Goal: Complete application form

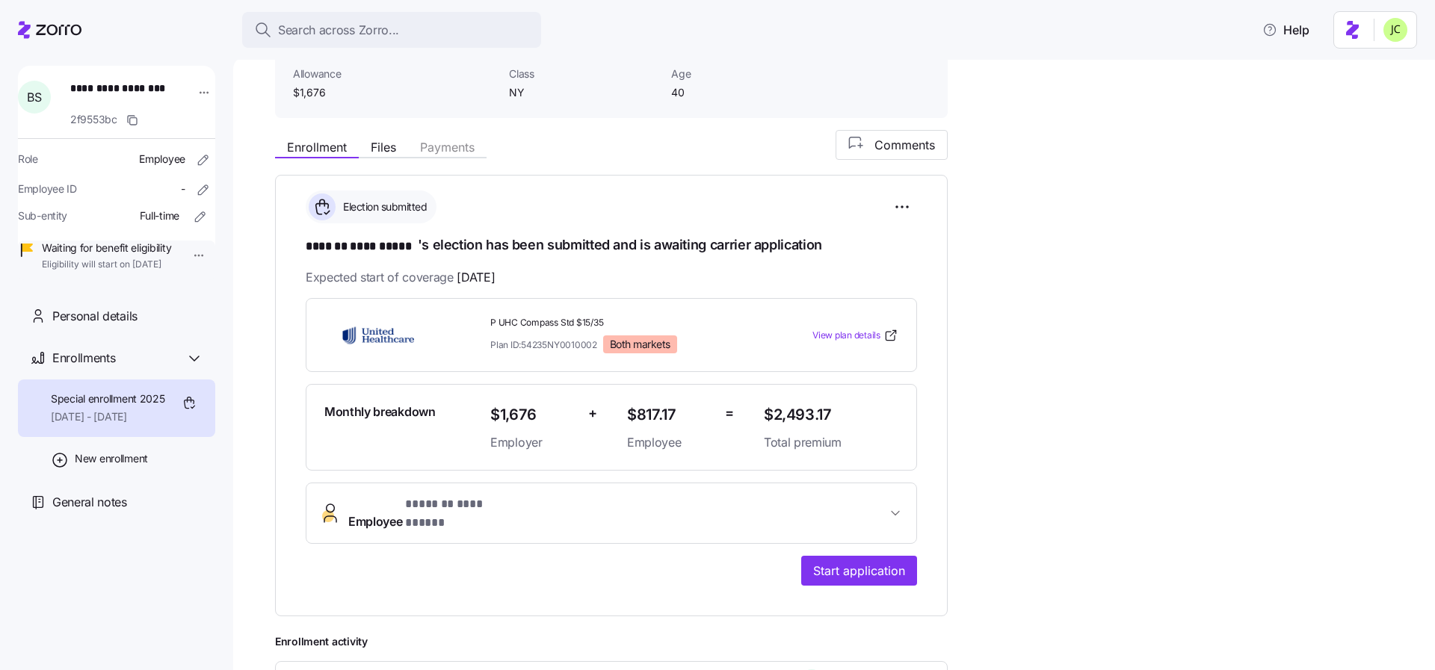
scroll to position [154, 0]
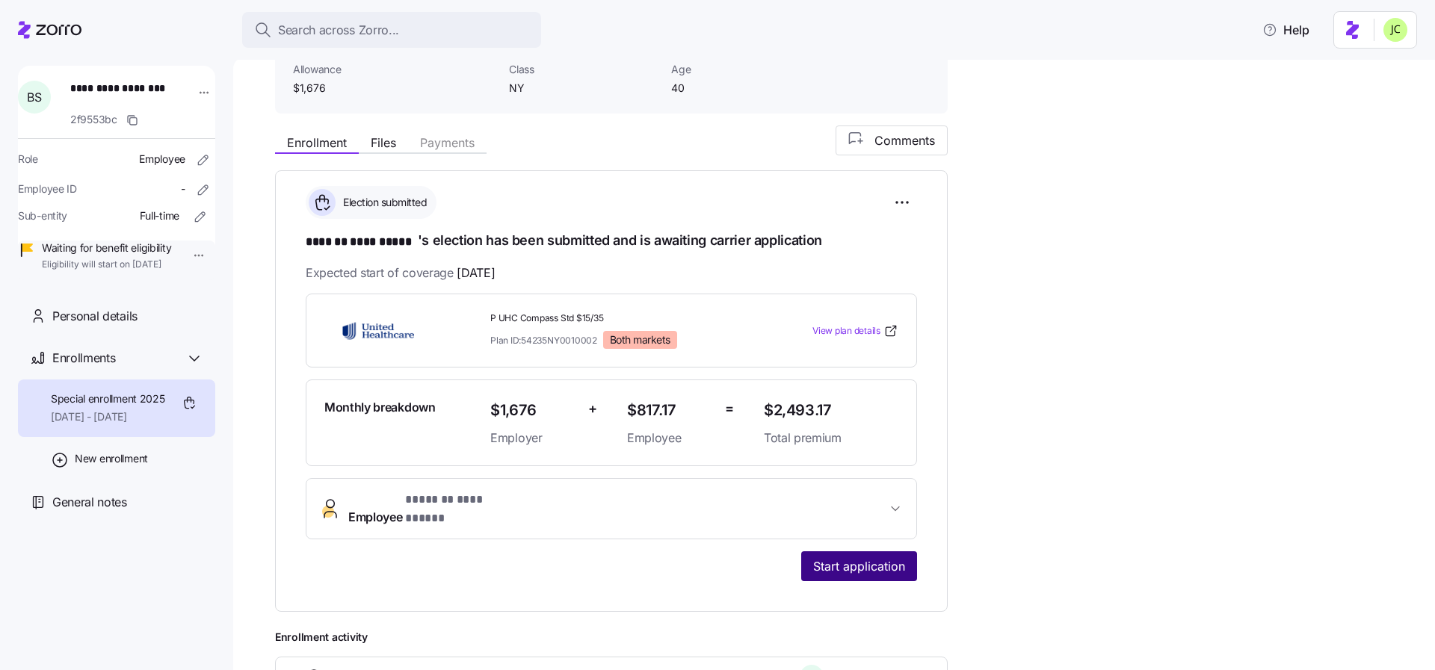
click at [876, 557] on span "Start application" at bounding box center [859, 566] width 92 height 18
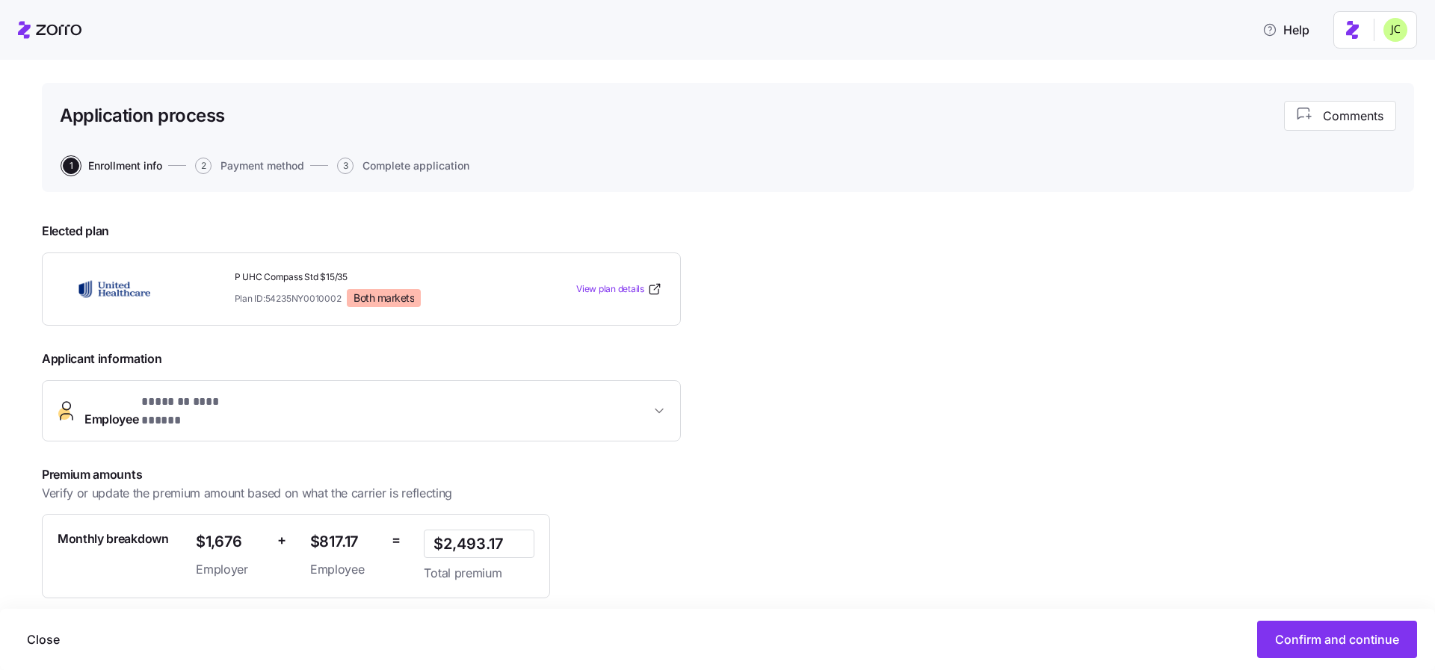
scroll to position [173, 0]
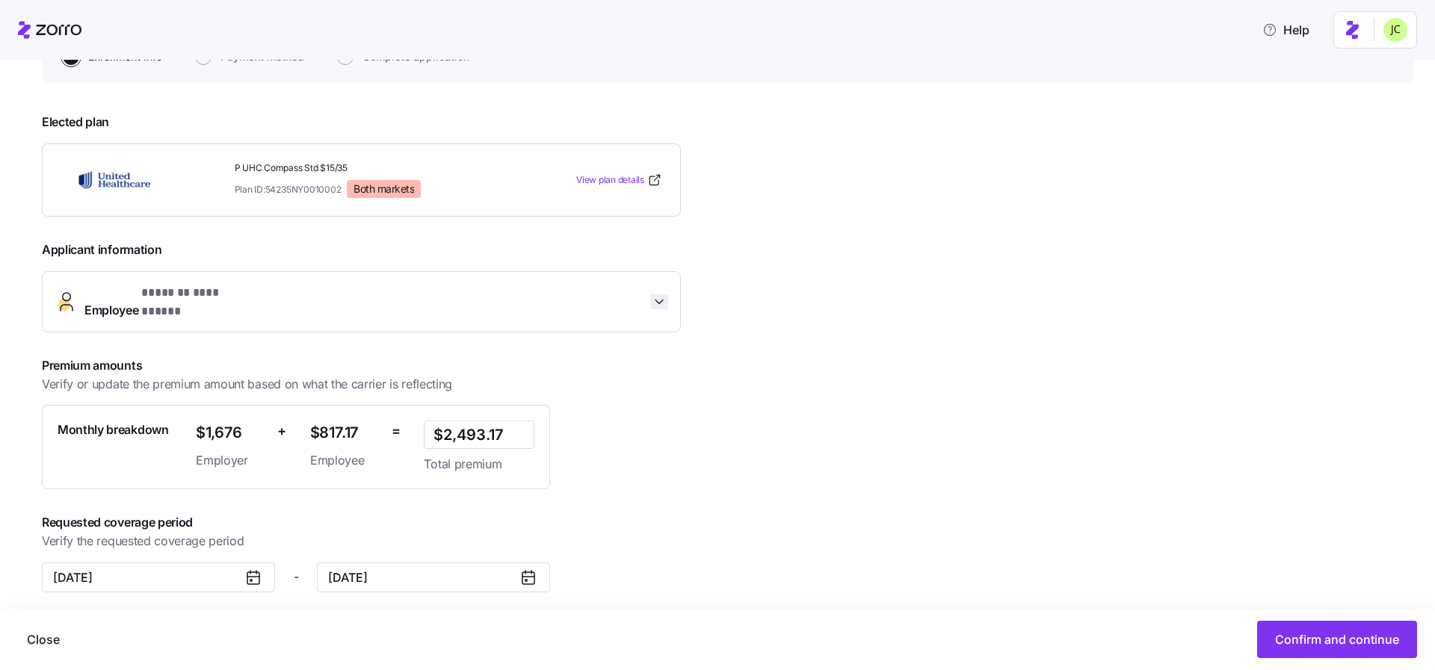
click at [655, 301] on icon "button" at bounding box center [659, 301] width 15 height 15
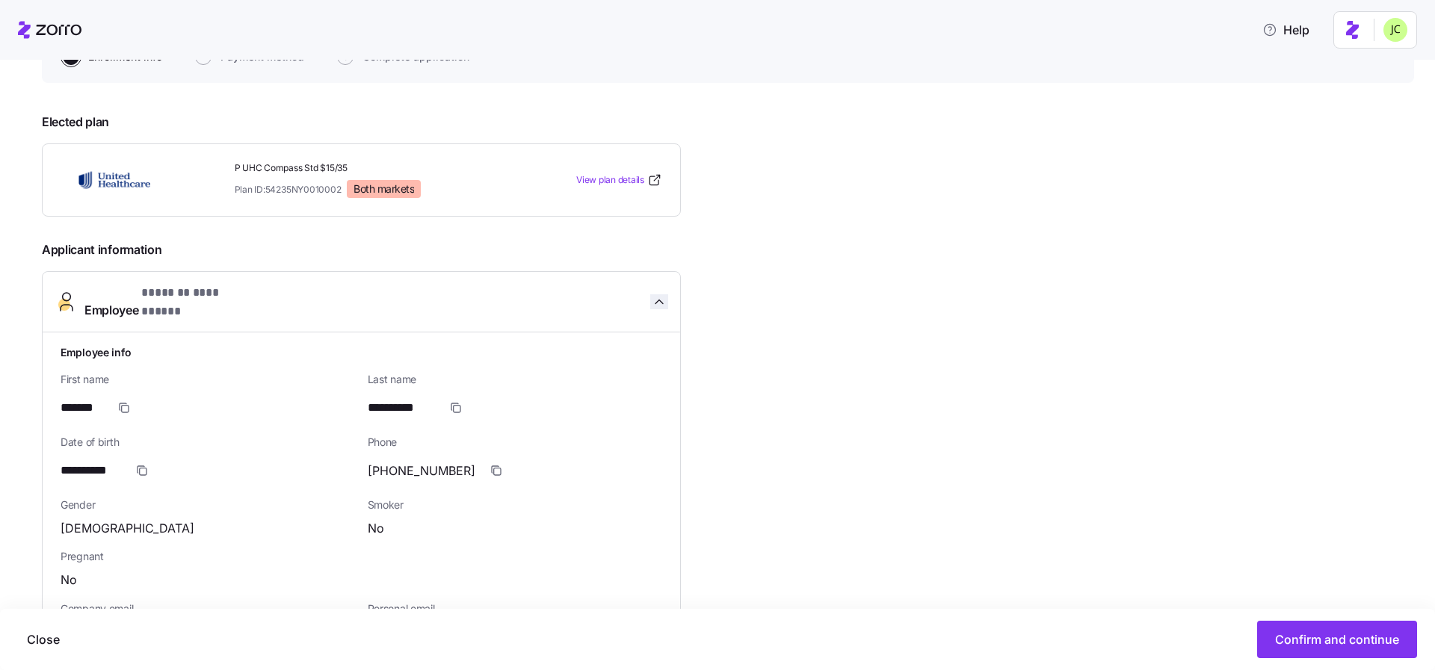
click at [655, 301] on icon "button" at bounding box center [659, 301] width 15 height 15
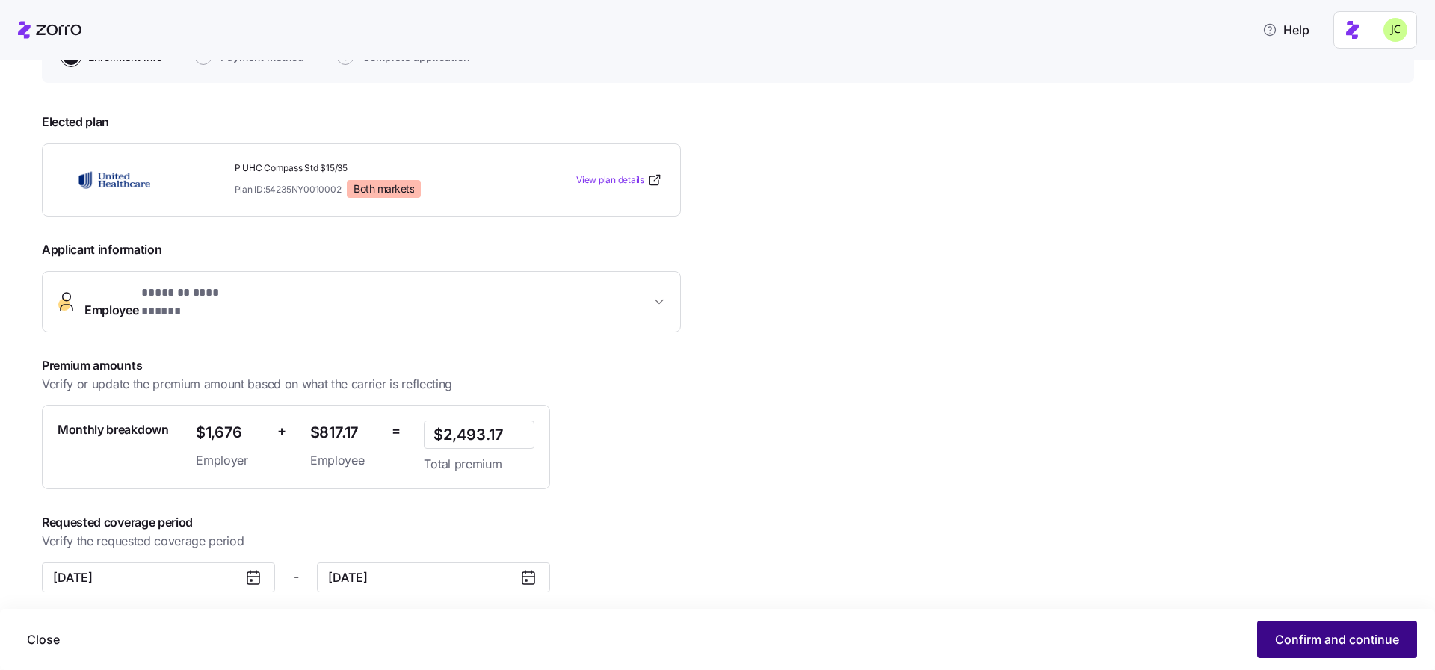
click at [1313, 631] on button "Confirm and continue" at bounding box center [1337, 639] width 160 height 37
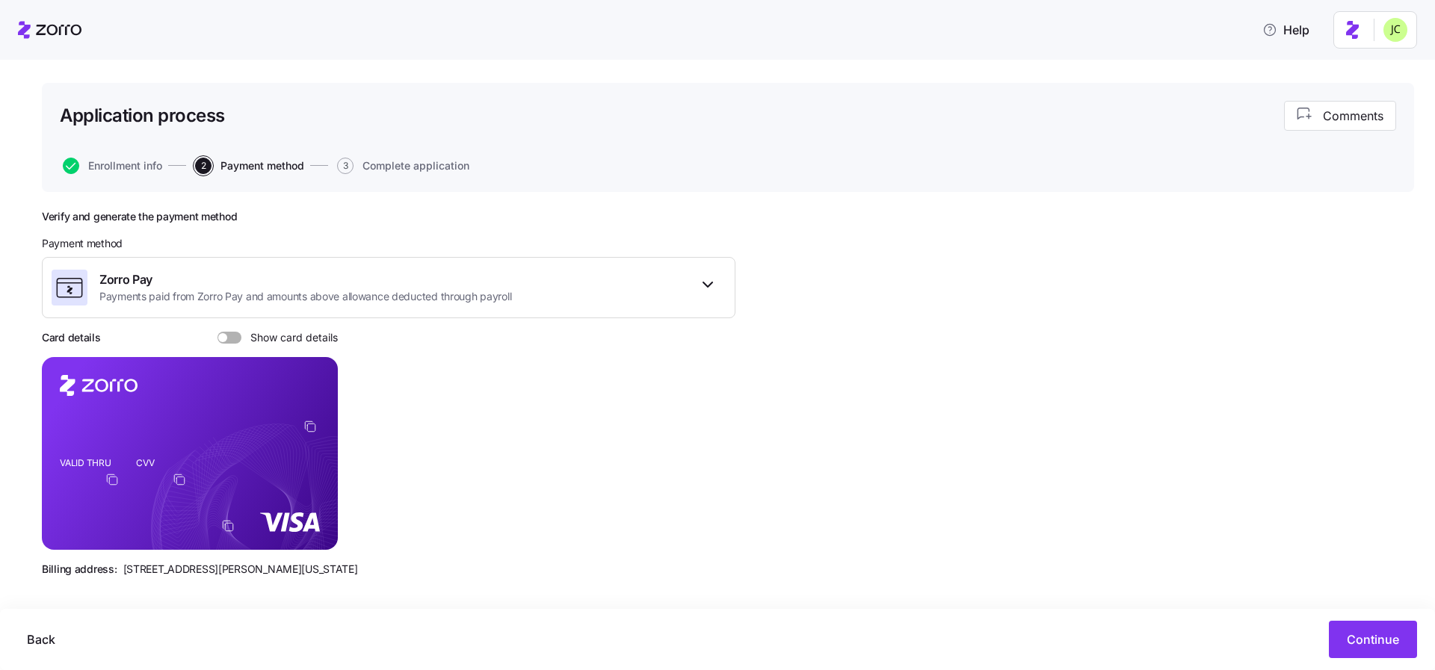
scroll to position [75, 0]
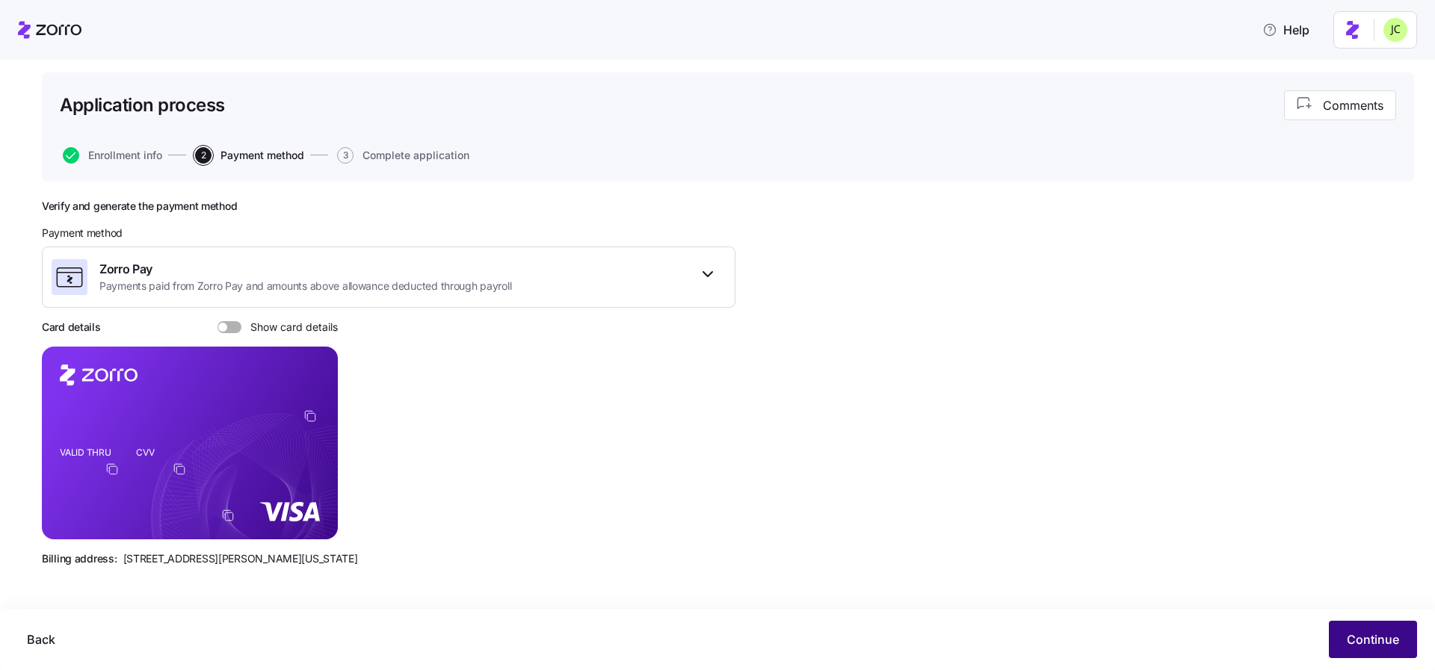
click at [1395, 638] on span "Continue" at bounding box center [1372, 640] width 52 height 18
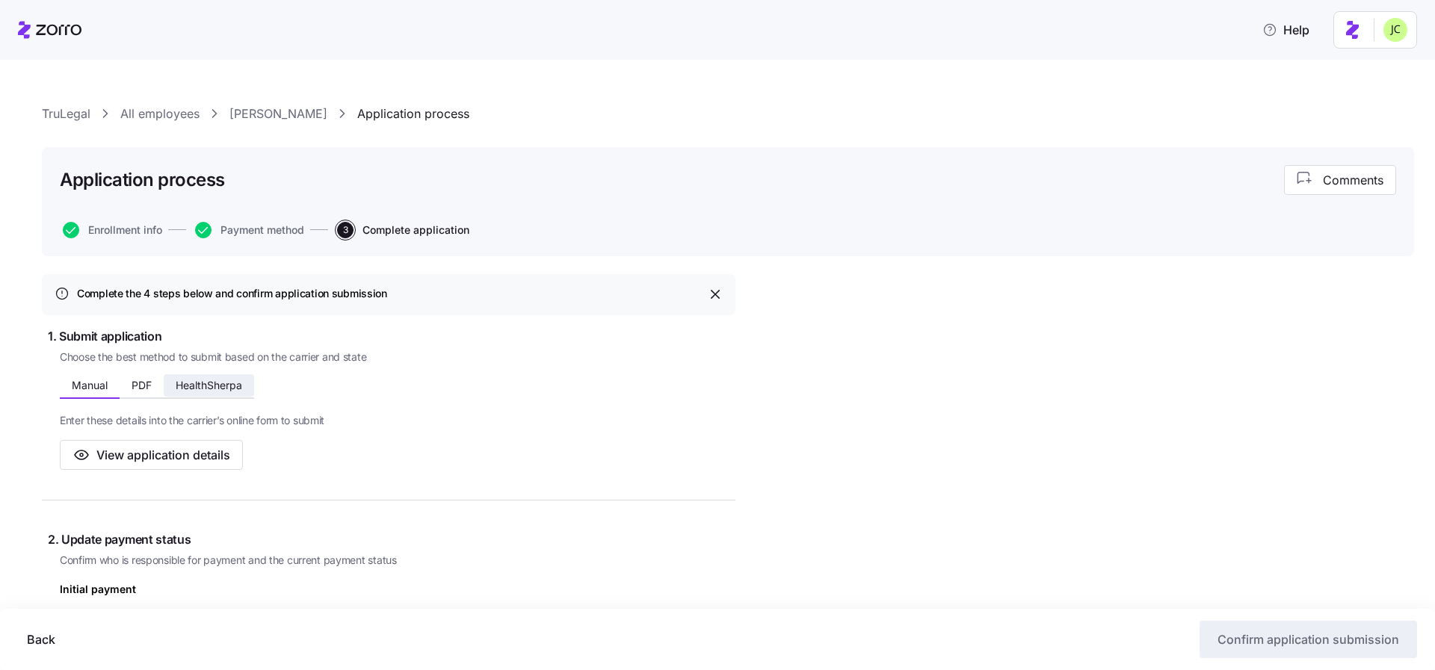
click at [217, 393] on button "HealthSherpa" at bounding box center [209, 385] width 90 height 22
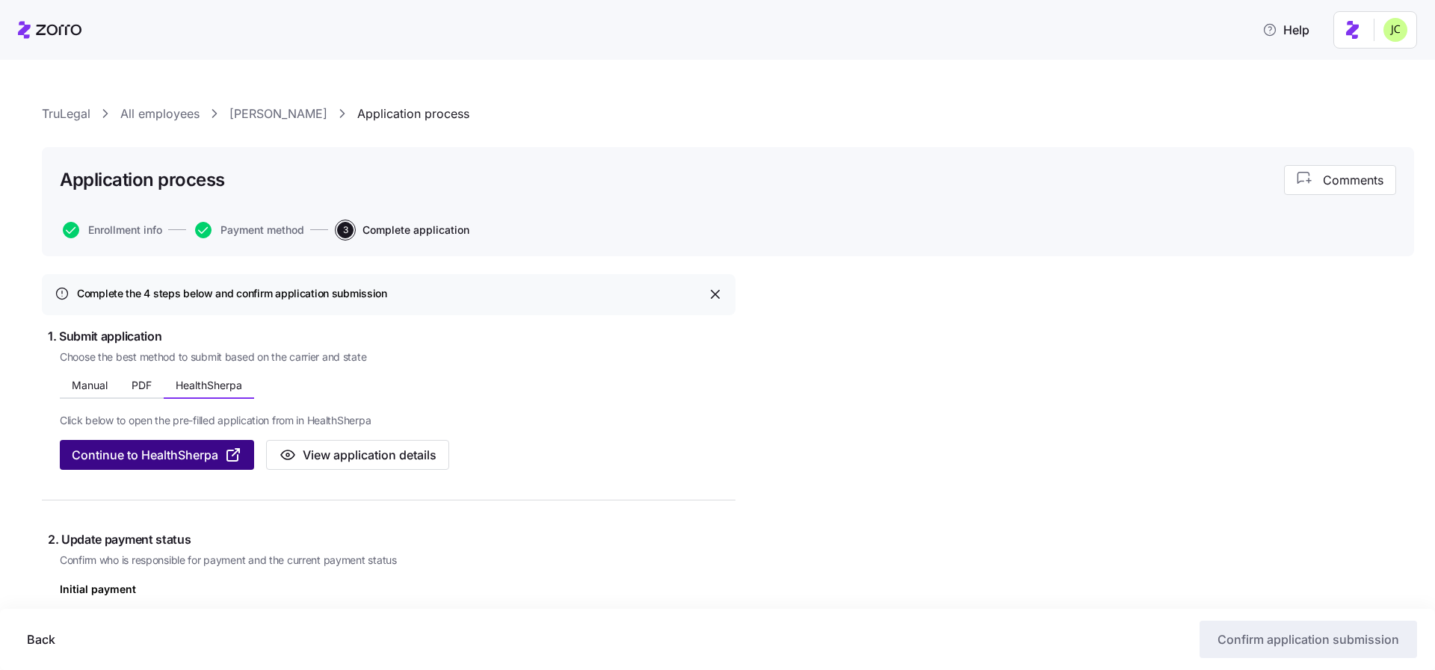
click at [203, 454] on span "Continue to HealthSherpa" at bounding box center [145, 455] width 146 height 18
click at [46, 639] on span "Back" at bounding box center [41, 640] width 28 height 18
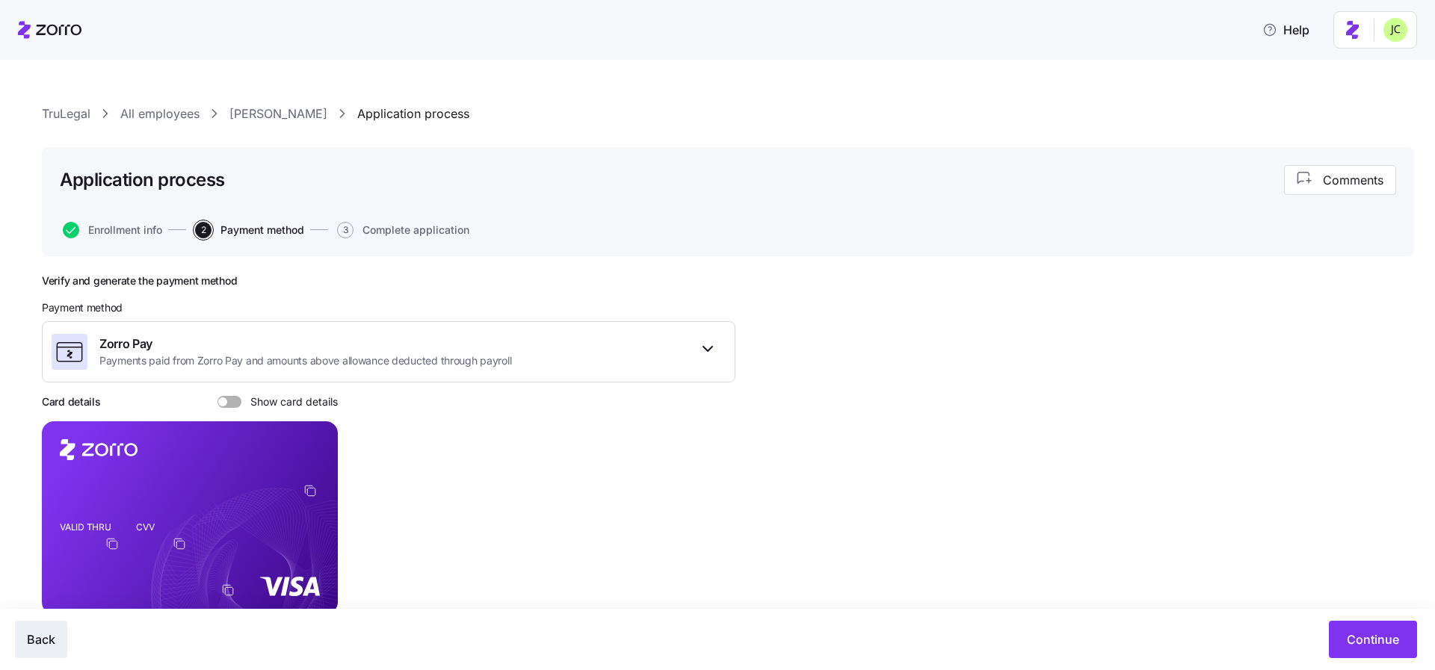
click at [47, 635] on span "Back" at bounding box center [41, 640] width 28 height 18
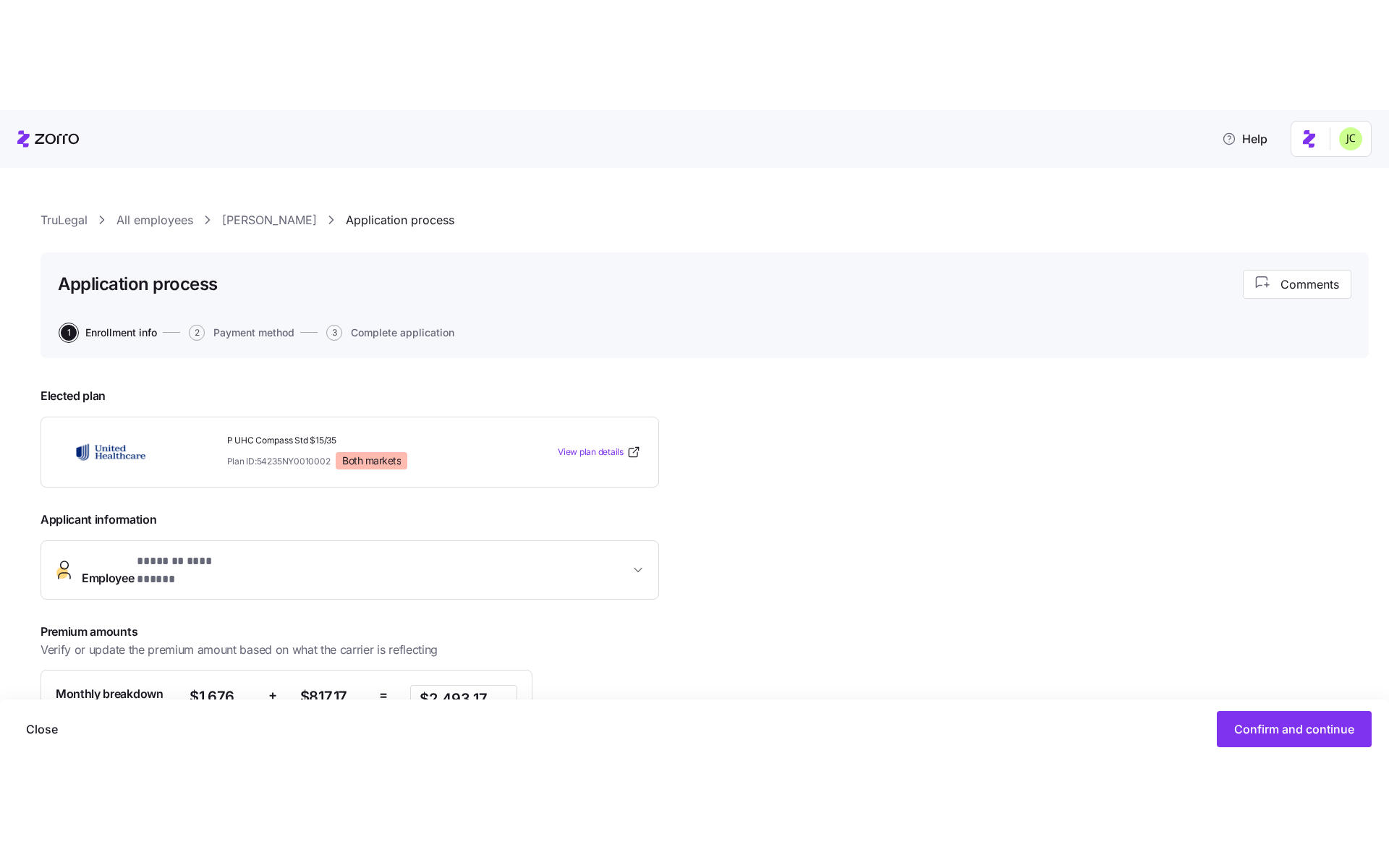
scroll to position [167, 0]
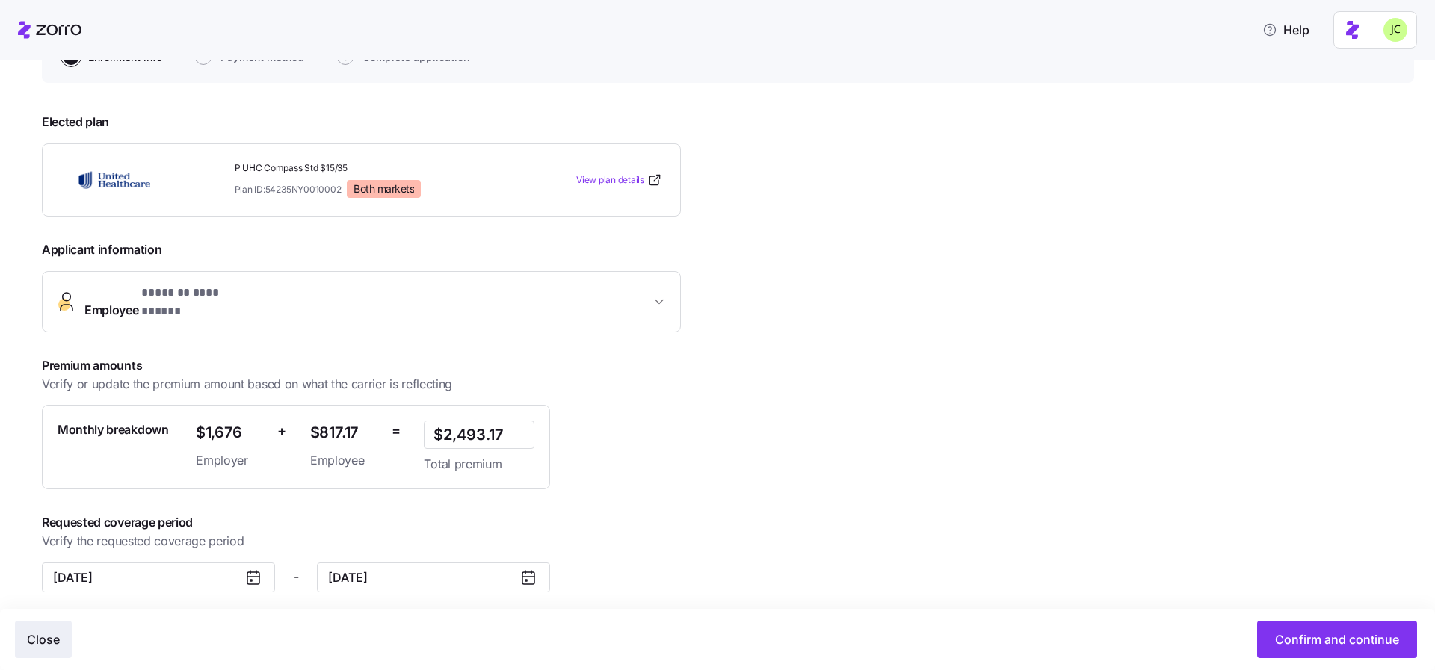
click at [31, 646] on span "Close" at bounding box center [43, 640] width 33 height 18
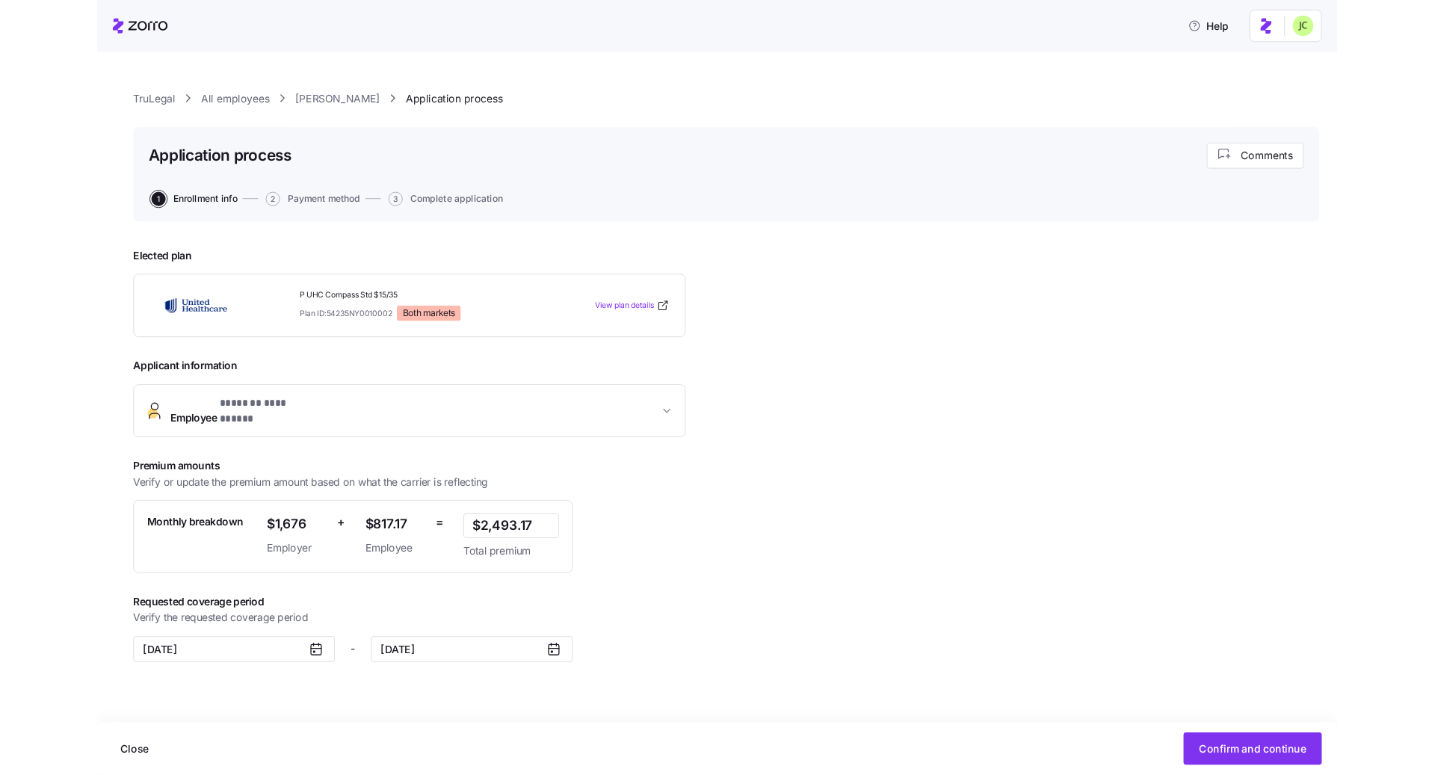
scroll to position [0, 0]
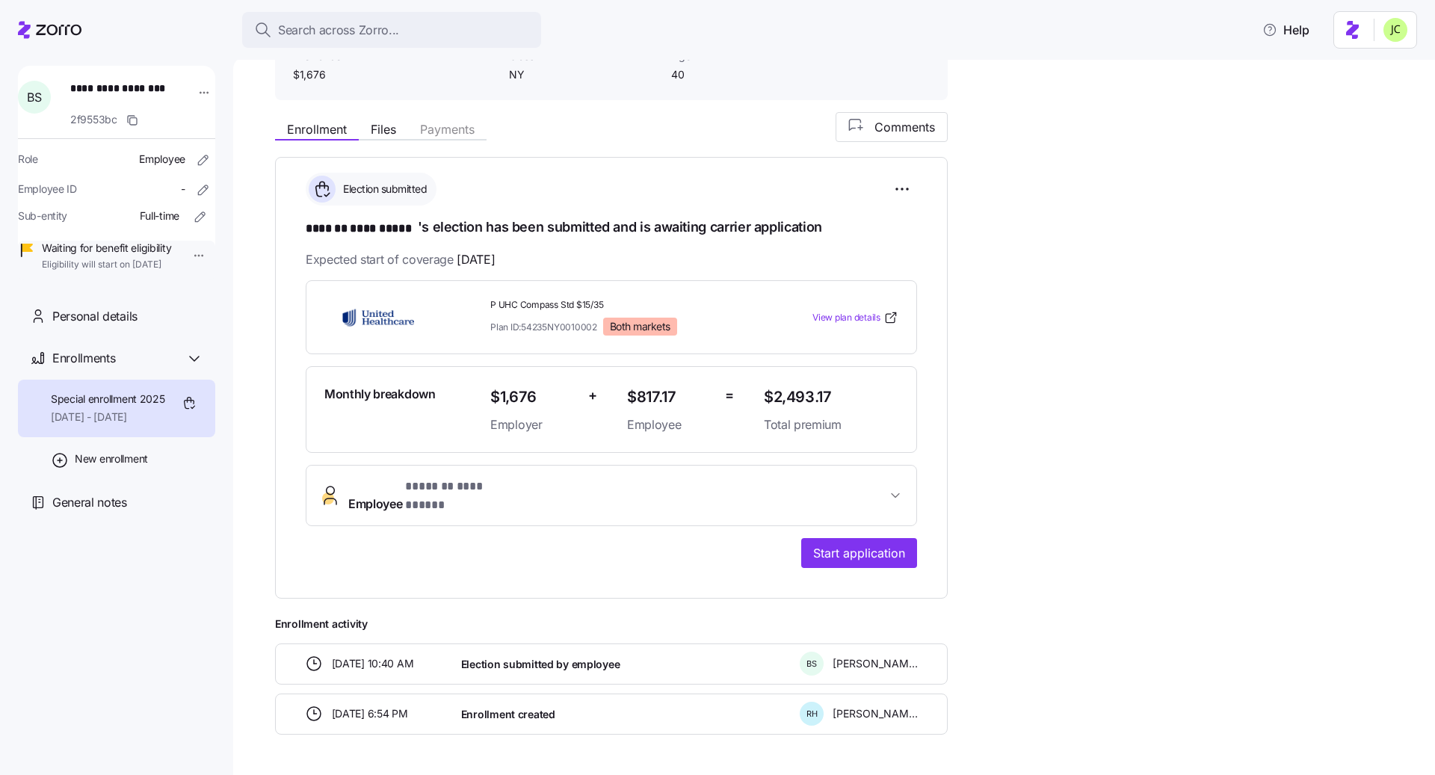
scroll to position [173, 0]
